Goal: Task Accomplishment & Management: Use online tool/utility

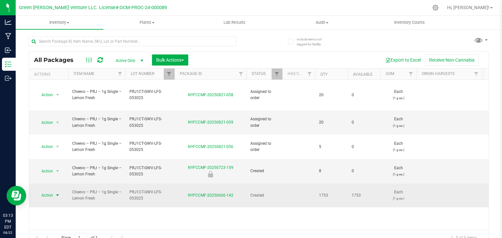
click at [57, 191] on span "select" at bounding box center [58, 195] width 8 height 9
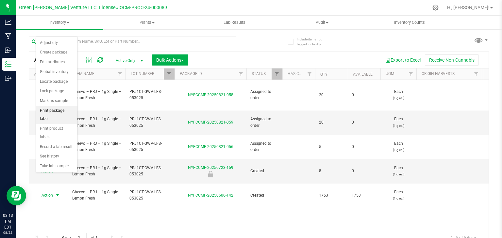
click at [71, 113] on li "Print package label" at bounding box center [56, 115] width 41 height 18
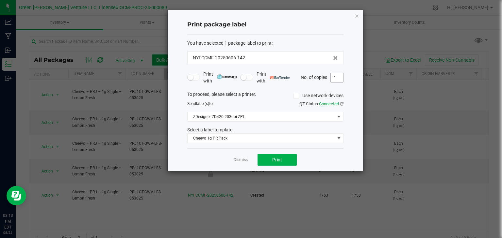
click at [340, 80] on input "1" at bounding box center [337, 77] width 12 height 9
type input "40"
click at [287, 161] on button "Print" at bounding box center [276, 160] width 39 height 12
click at [244, 162] on link "Dismiss" at bounding box center [241, 160] width 14 height 6
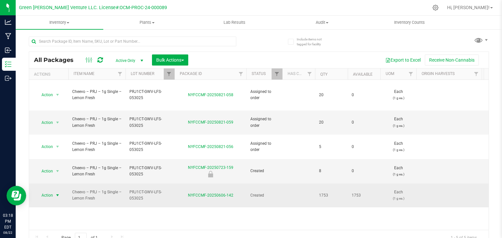
click at [53, 191] on span "Action" at bounding box center [45, 195] width 18 height 9
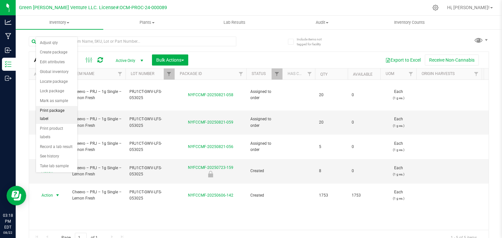
click at [58, 112] on li "Print package label" at bounding box center [56, 115] width 41 height 18
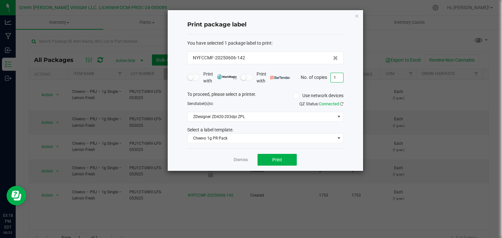
click at [336, 81] on input "1" at bounding box center [337, 77] width 12 height 9
type input "30"
click at [282, 158] on button "Print" at bounding box center [276, 160] width 39 height 12
